Goal: Use online tool/utility: Utilize a website feature to perform a specific function

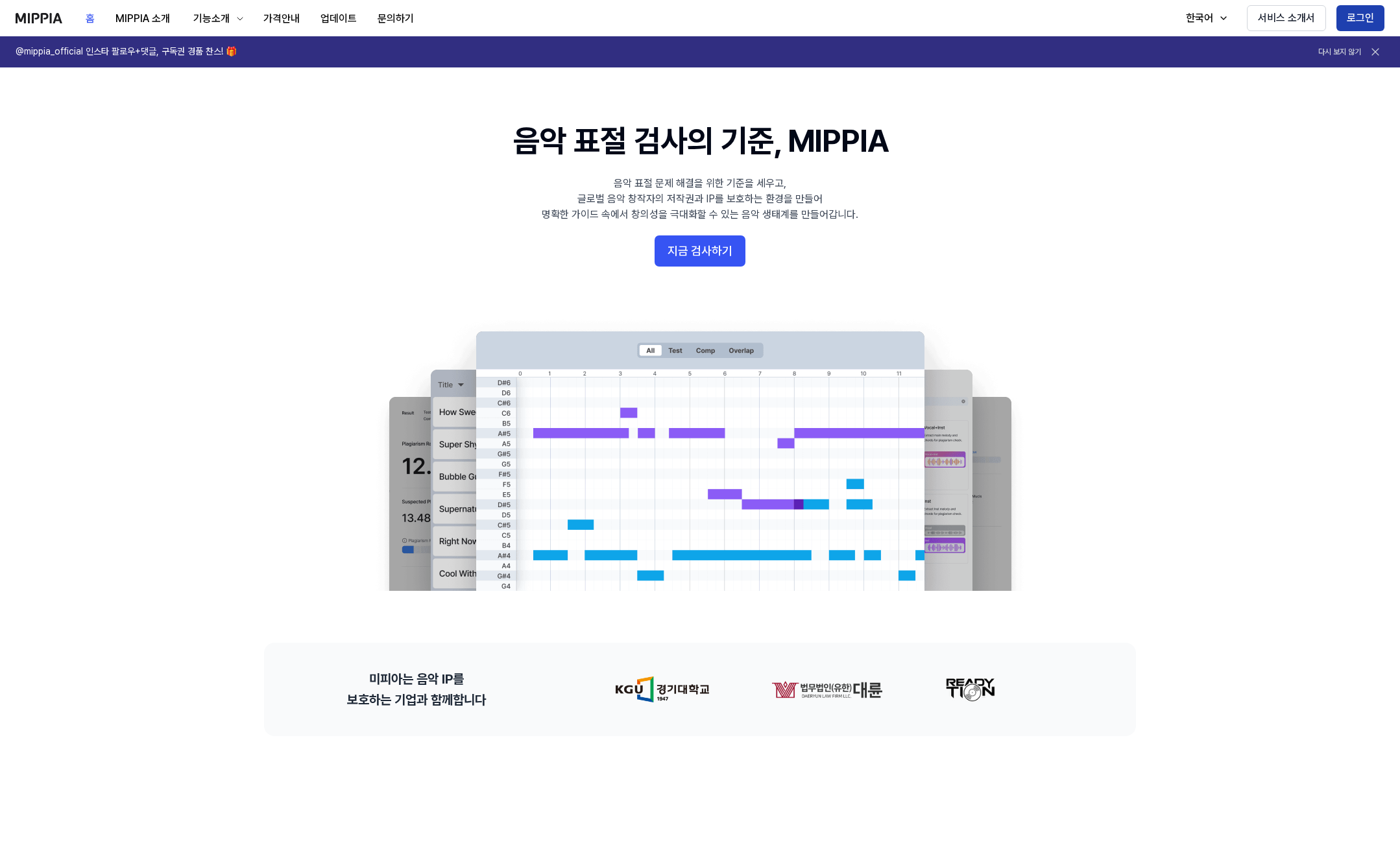
click at [1365, 18] on button "로그인" at bounding box center [1360, 18] width 48 height 26
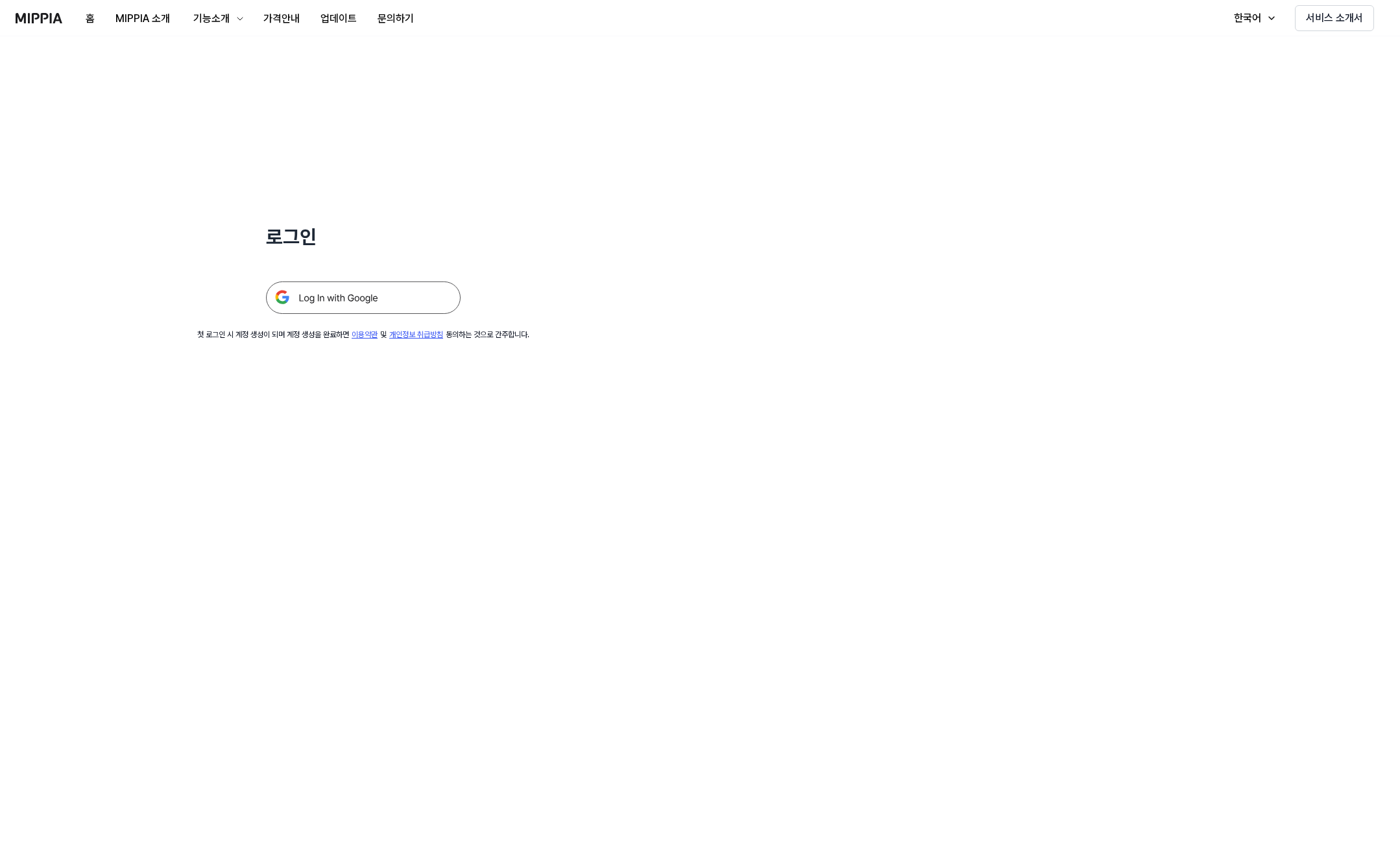
click at [342, 300] on img at bounding box center [363, 298] width 195 height 32
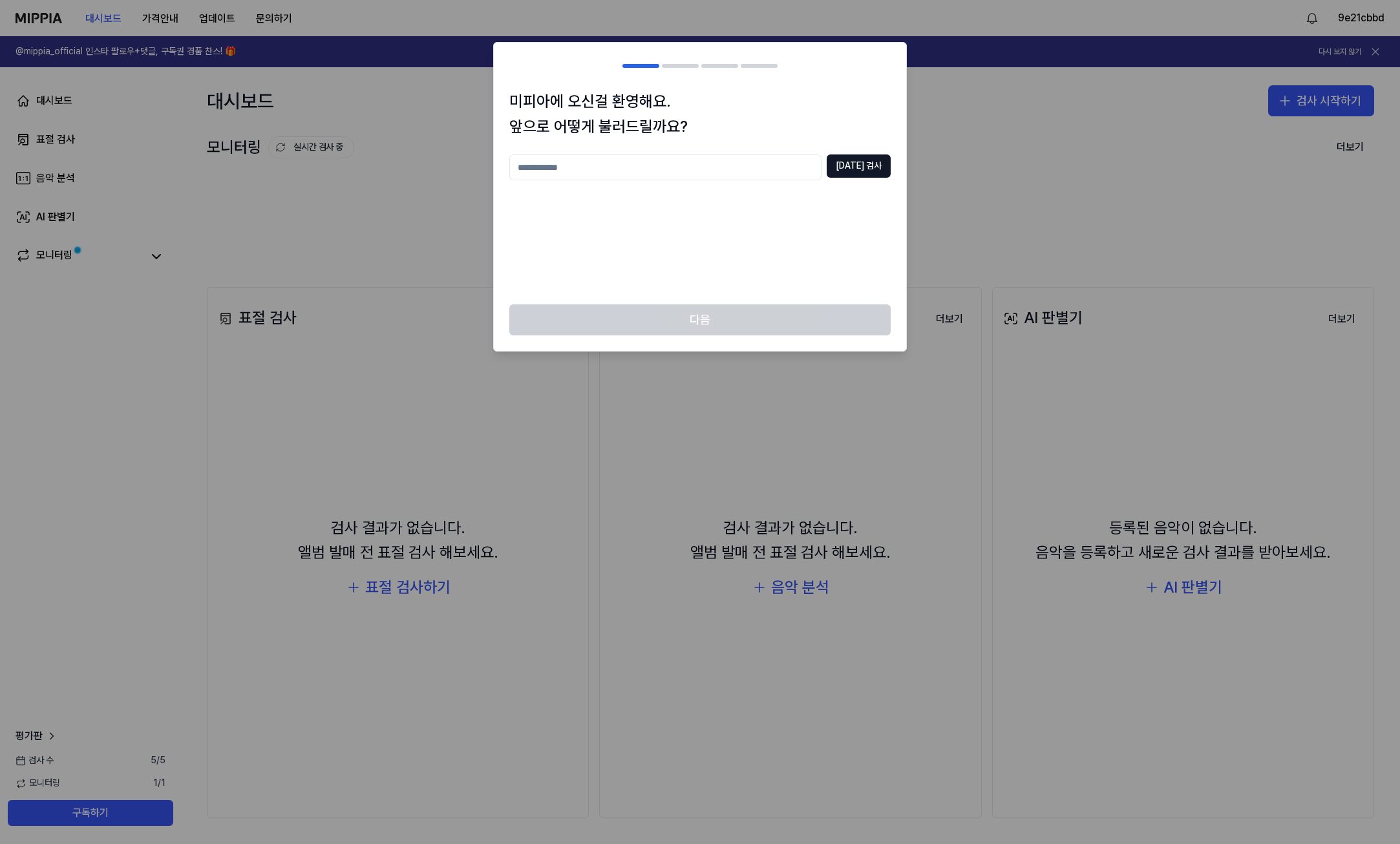
click at [616, 167] on input "text" at bounding box center [665, 167] width 312 height 26
type input "*"
type input "*****"
click at [855, 178] on div "***** 중복 검사" at bounding box center [699, 167] width 381 height 26
click at [868, 169] on button "중복 검사" at bounding box center [858, 166] width 64 height 23
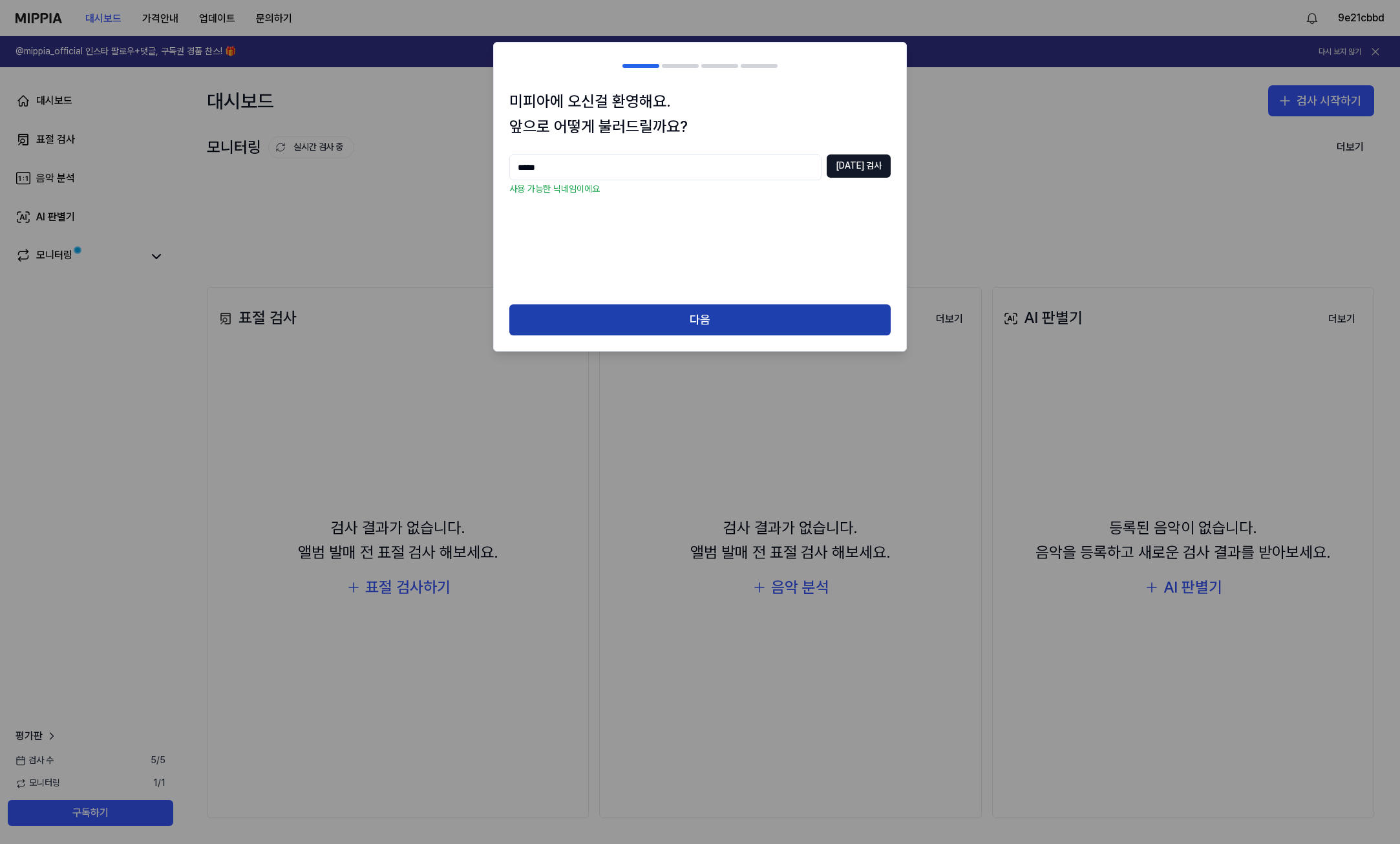
click at [722, 310] on button "다음" at bounding box center [699, 320] width 381 height 31
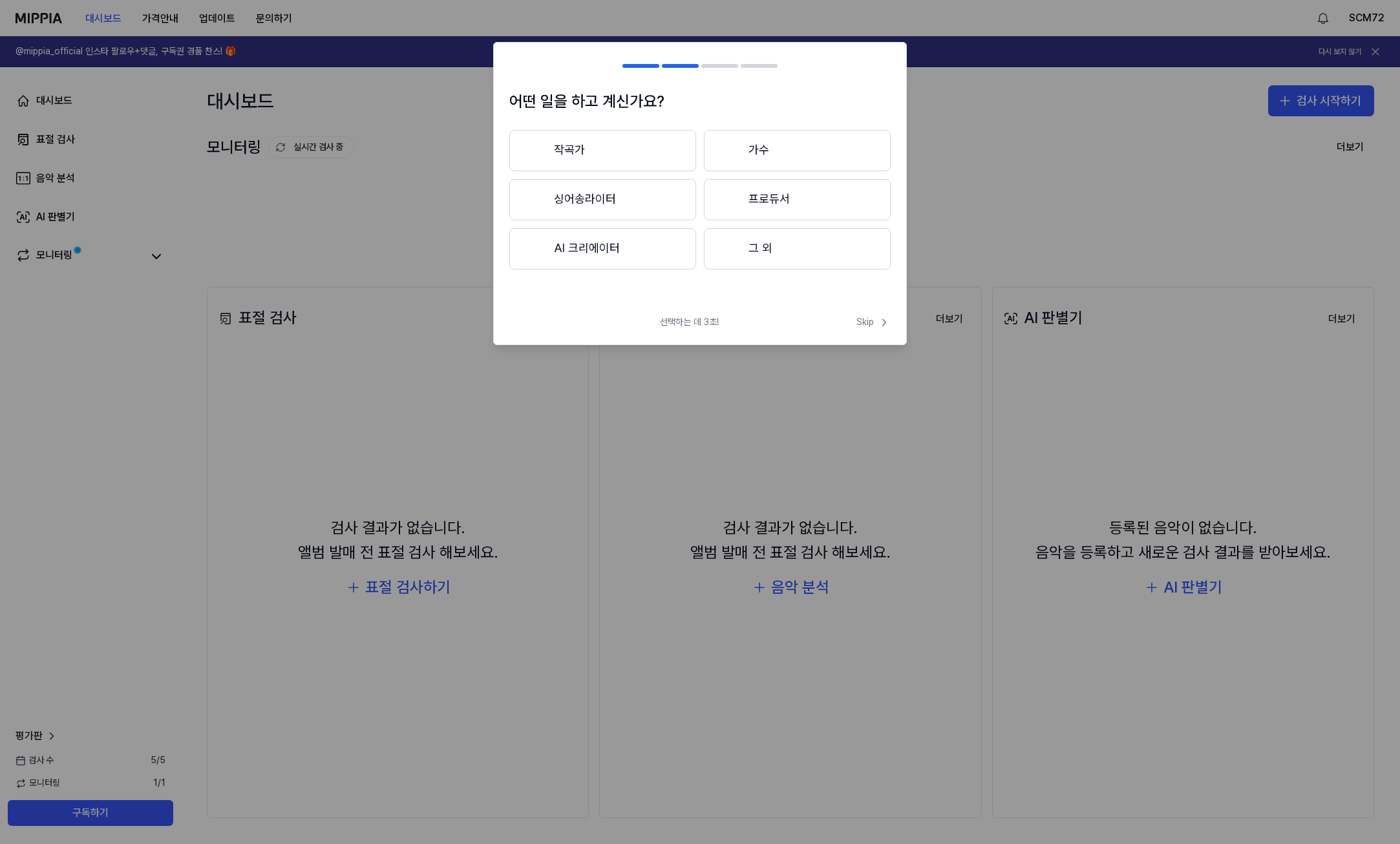
click at [589, 255] on button "AI 크리에이터" at bounding box center [603, 249] width 187 height 41
click at [611, 202] on button "3년 이하" at bounding box center [603, 200] width 187 height 43
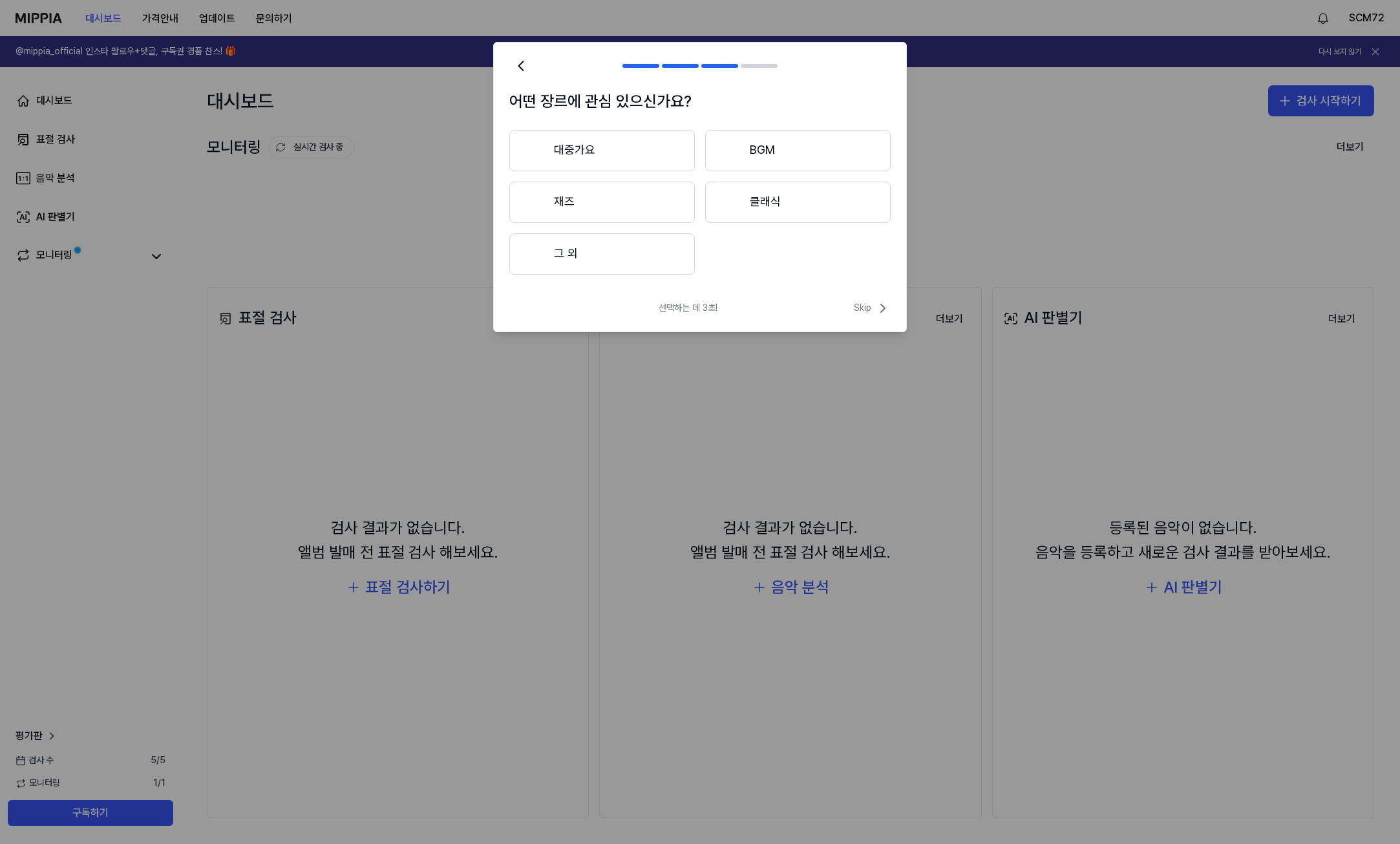
click at [603, 149] on button "대중가요" at bounding box center [602, 150] width 186 height 41
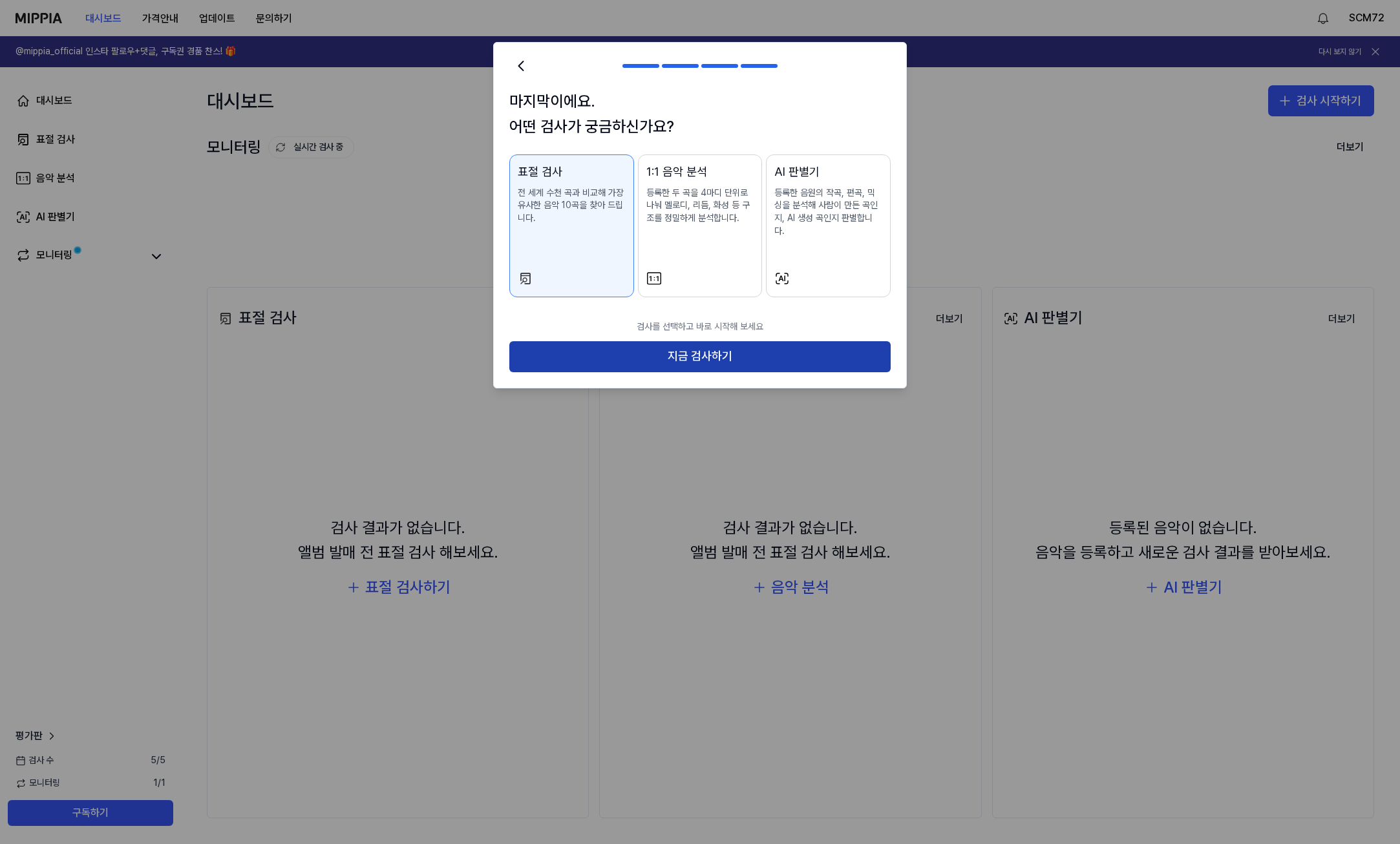
click at [737, 342] on button "지금 검사하기" at bounding box center [699, 356] width 381 height 31
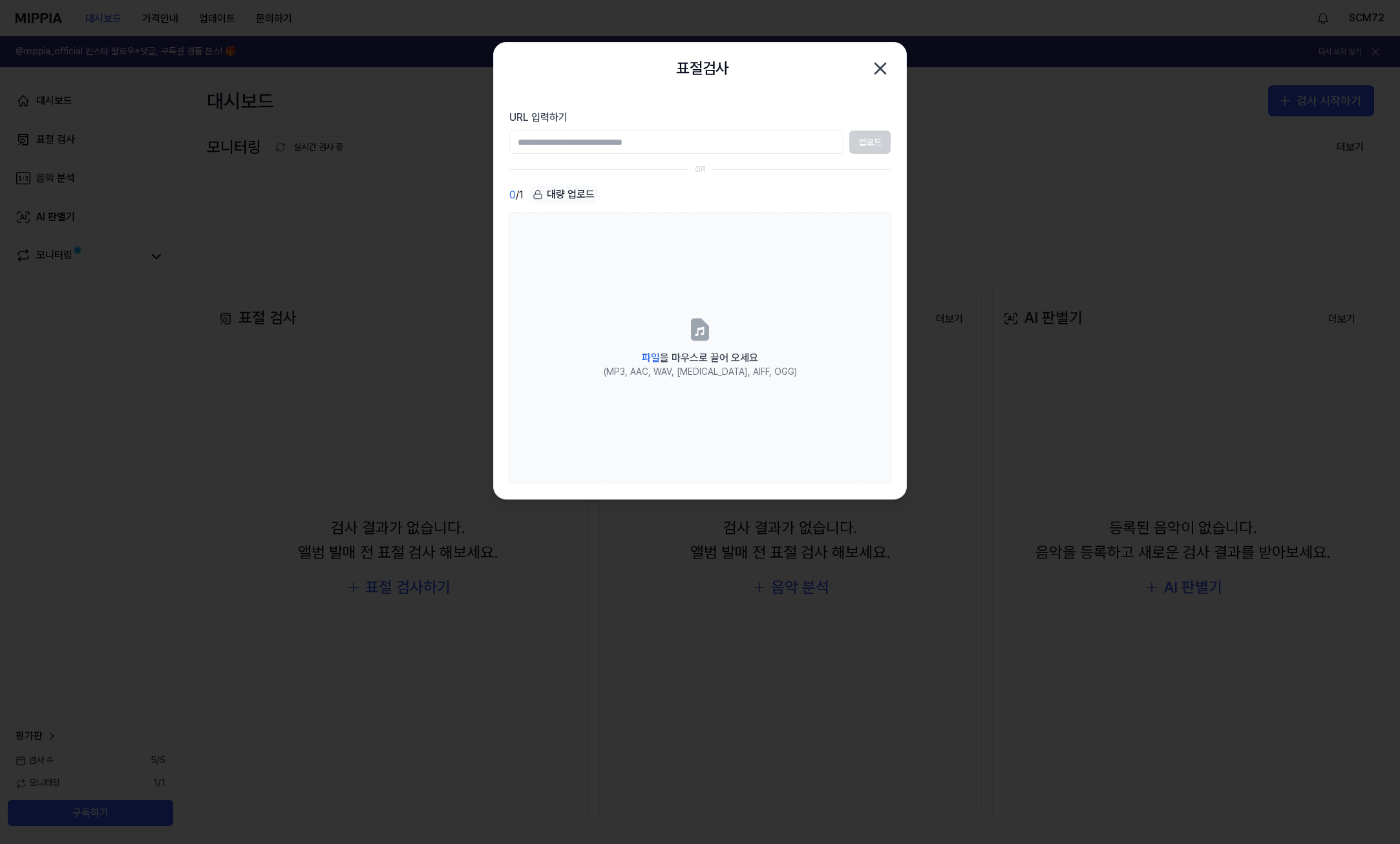
click at [739, 146] on input "URL 입력하기" at bounding box center [676, 142] width 335 height 23
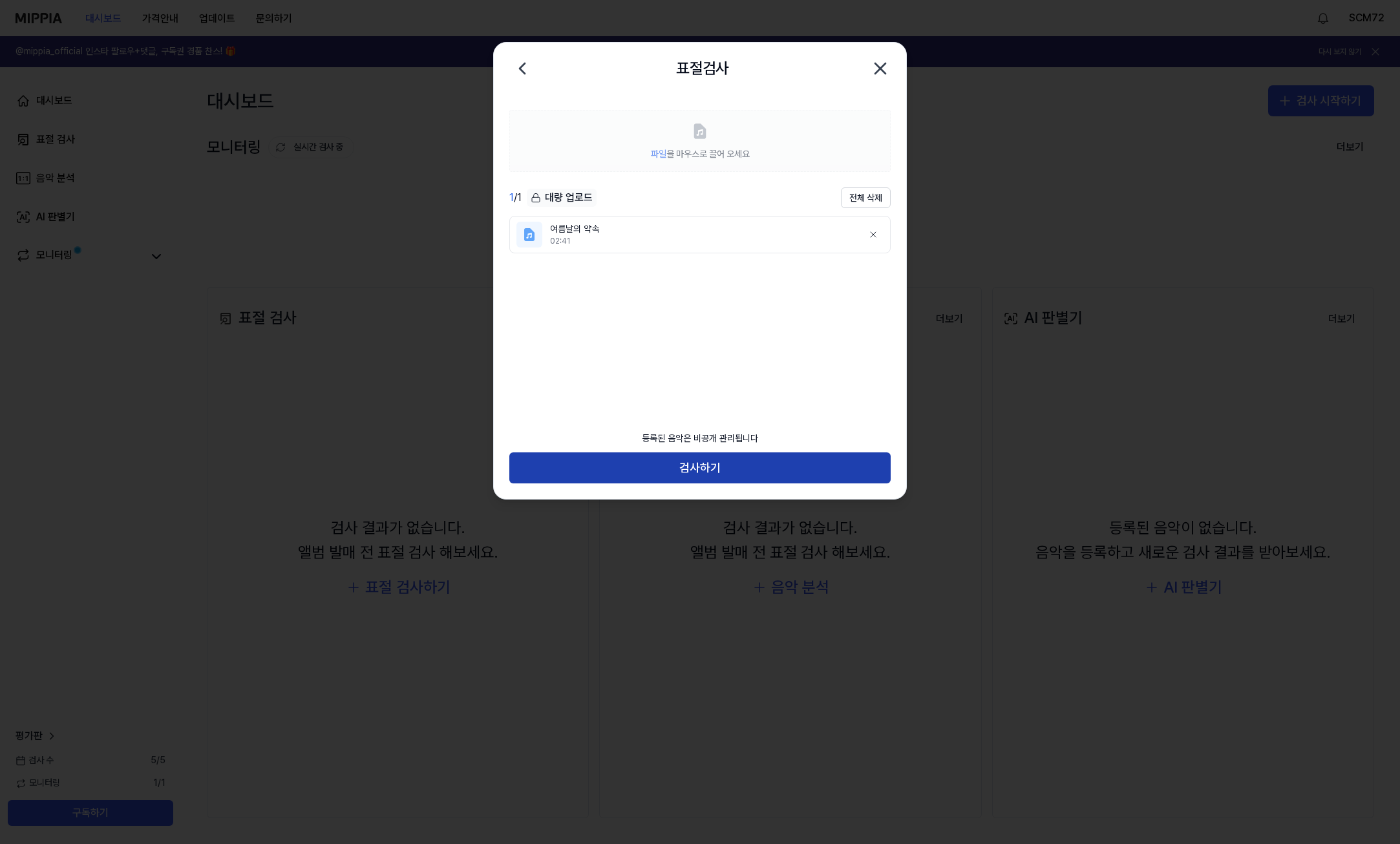
click at [719, 474] on button "검사하기" at bounding box center [699, 468] width 381 height 31
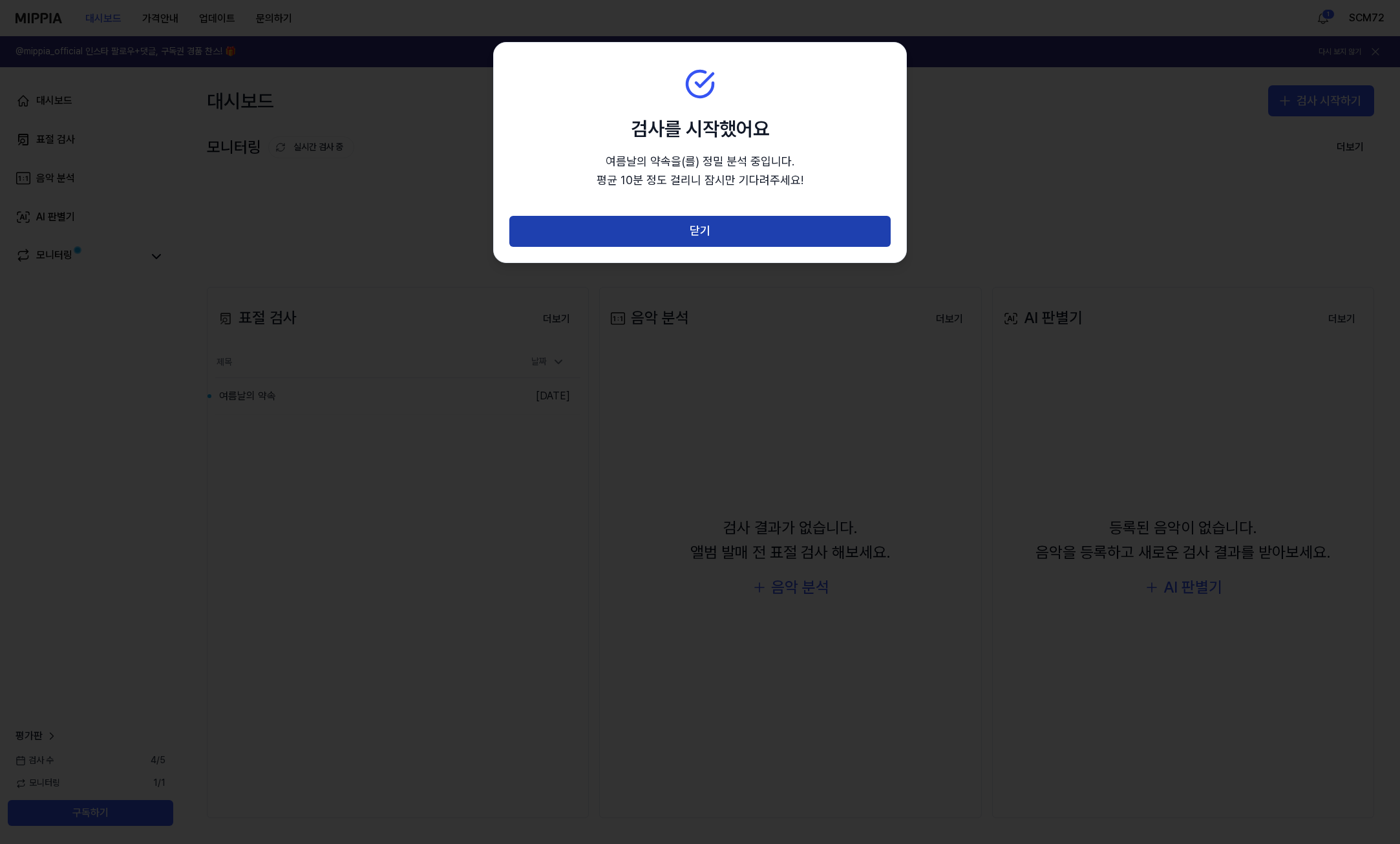
click at [716, 231] on button "닫기" at bounding box center [699, 232] width 381 height 31
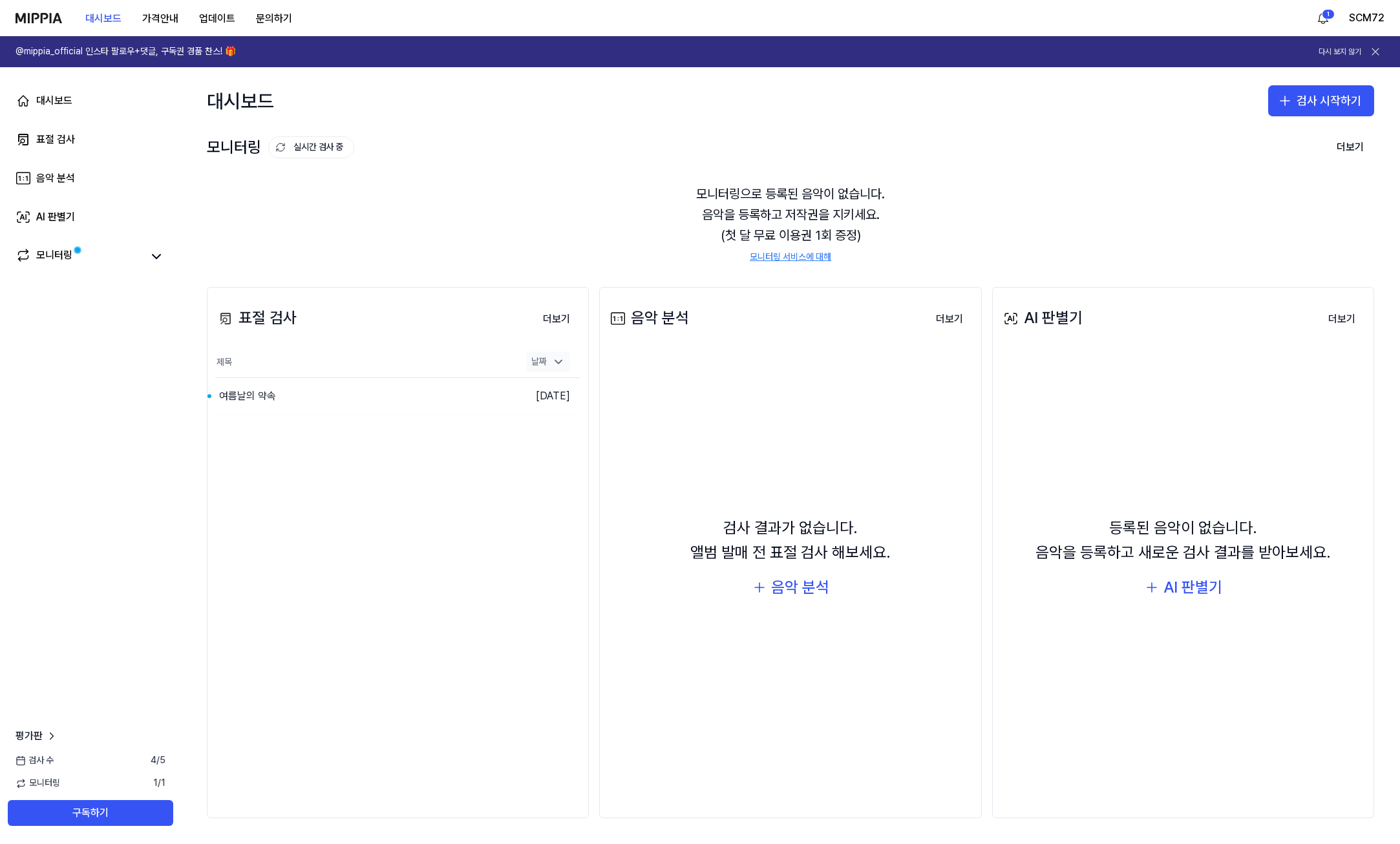
click at [562, 361] on icon at bounding box center [558, 362] width 13 height 13
click at [564, 317] on button "더보기" at bounding box center [557, 320] width 48 height 26
click at [949, 323] on button "더보기" at bounding box center [949, 320] width 48 height 26
click at [150, 258] on icon at bounding box center [156, 257] width 15 height 15
